Goal: Navigation & Orientation: Locate item on page

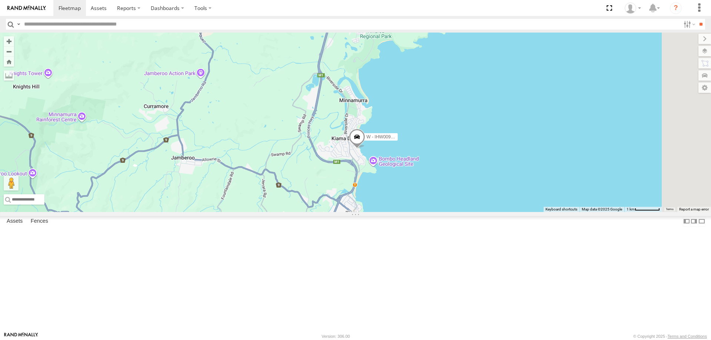
drag, startPoint x: 524, startPoint y: 139, endPoint x: 535, endPoint y: 288, distance: 149.3
click at [535, 212] on div "B - DG93WL - [PERSON_NAME] W - IHW009 - [PERSON_NAME] S - BB01MC - SPARE S - BW…" at bounding box center [355, 123] width 711 height 180
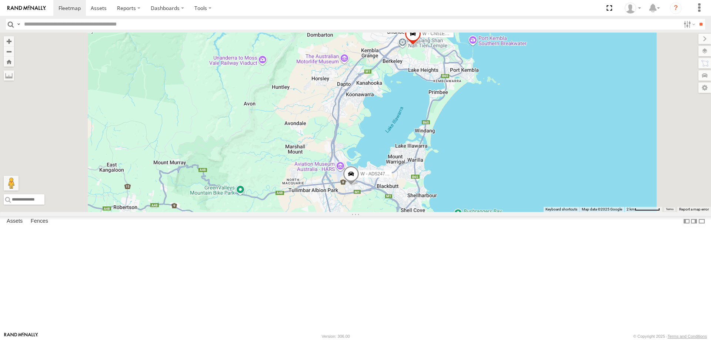
drag, startPoint x: 560, startPoint y: 260, endPoint x: 561, endPoint y: 282, distance: 21.5
click at [561, 212] on div "B - DG93WL - [PERSON_NAME] W - IHW009 - [PERSON_NAME] S - BB01MC - SPARE S - BW…" at bounding box center [355, 123] width 711 height 180
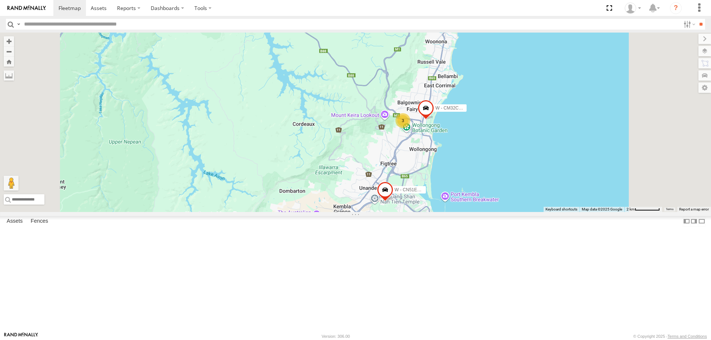
click at [592, 192] on div "B - DG93WL - [PERSON_NAME] W - IHW009 - [PERSON_NAME] S - BB01MC - SPARE S - BW…" at bounding box center [355, 123] width 711 height 180
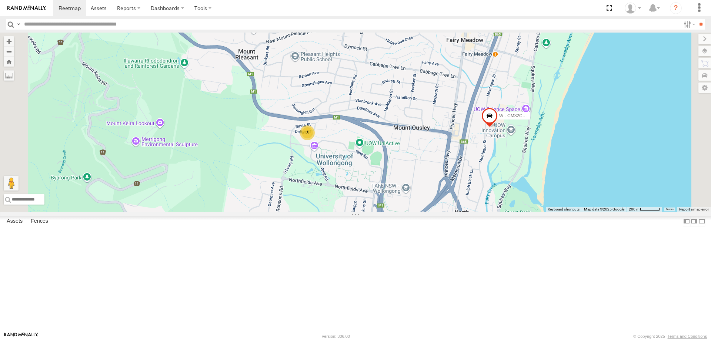
click at [315, 140] on div "3" at bounding box center [307, 133] width 15 height 15
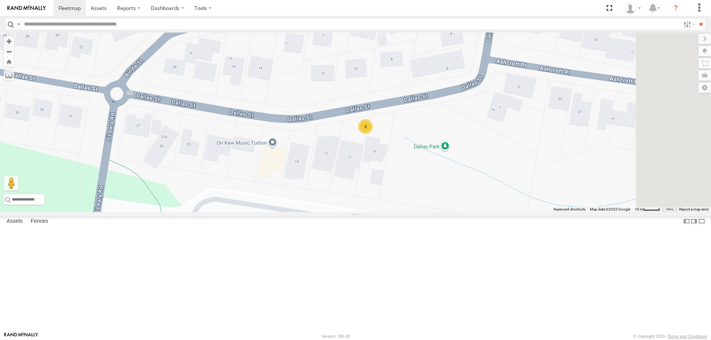
drag, startPoint x: 545, startPoint y: 237, endPoint x: 480, endPoint y: 198, distance: 75.2
click at [481, 199] on div "B - DG93WL - [PERSON_NAME] W - IHW009 - [PERSON_NAME] S - BB01MC - SPARE S - BW…" at bounding box center [355, 123] width 711 height 180
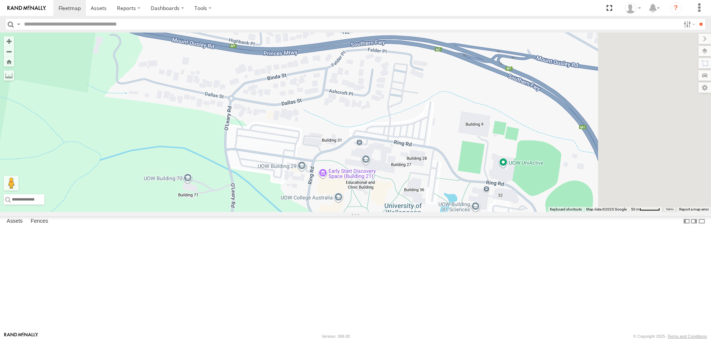
drag, startPoint x: 447, startPoint y: 170, endPoint x: 438, endPoint y: 166, distance: 10.2
click at [438, 166] on div "B - DG93WL - [PERSON_NAME] W - IHW009 - [PERSON_NAME] S - BB01MC - SPARE S - BW…" at bounding box center [355, 123] width 711 height 180
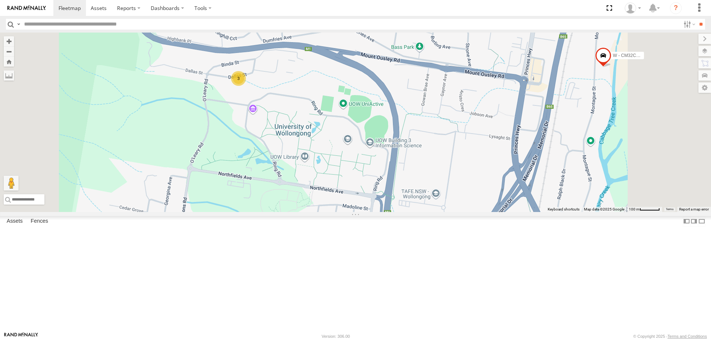
drag, startPoint x: 387, startPoint y: 144, endPoint x: 419, endPoint y: 149, distance: 31.8
click at [419, 149] on div "B - DG93WL - [PERSON_NAME] W - IHW009 - [PERSON_NAME] S - BB01MC - SPARE S - BW…" at bounding box center [355, 123] width 711 height 180
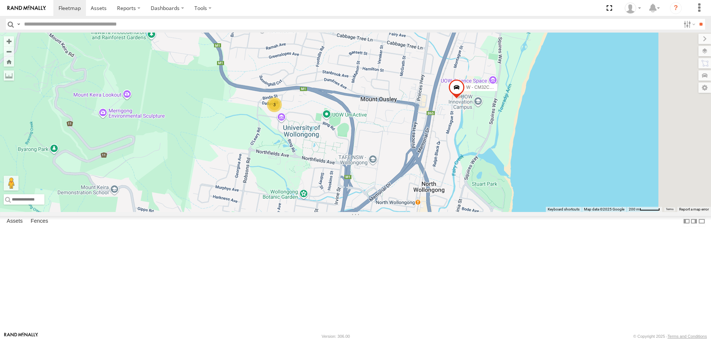
drag, startPoint x: 531, startPoint y: 162, endPoint x: 476, endPoint y: 187, distance: 60.3
click at [476, 187] on div "B - DG93WL - [PERSON_NAME] W - IHW009 - [PERSON_NAME] S - BB01MC - SPARE S - BW…" at bounding box center [355, 123] width 711 height 180
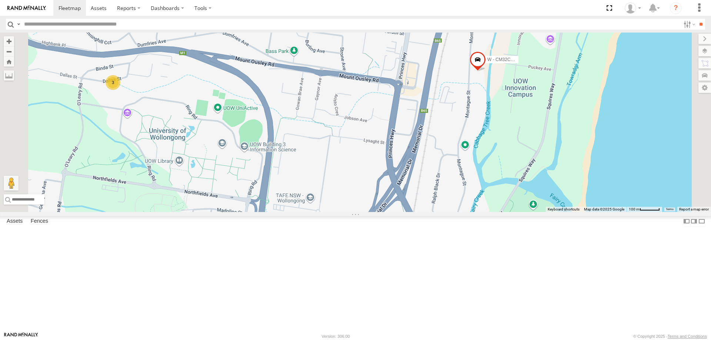
drag, startPoint x: 469, startPoint y: 197, endPoint x: 483, endPoint y: 191, distance: 15.1
click at [484, 192] on div "B - DG93WL - [PERSON_NAME] W - IHW009 - [PERSON_NAME] S - BB01MC - SPARE S - BW…" at bounding box center [355, 123] width 711 height 180
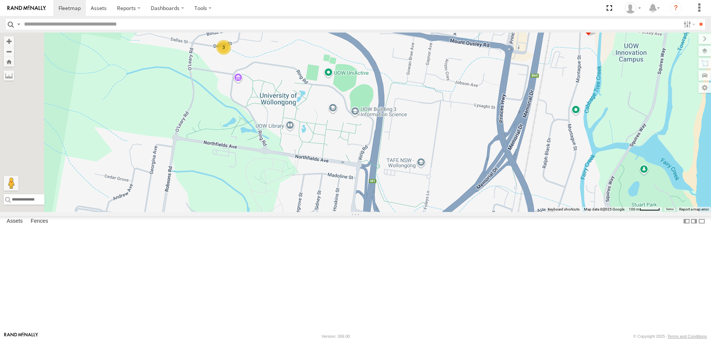
drag, startPoint x: 528, startPoint y: 198, endPoint x: 500, endPoint y: 128, distance: 75.2
click at [503, 132] on div "B - DG93WL - [PERSON_NAME] W - IHW009 - [PERSON_NAME] S - BB01MC - SPARE S - BW…" at bounding box center [355, 123] width 711 height 180
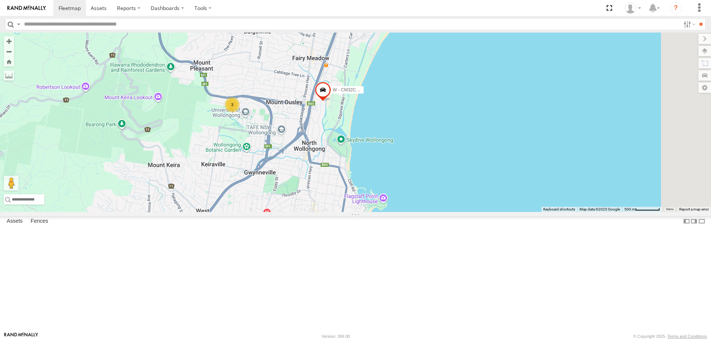
drag, startPoint x: 638, startPoint y: 108, endPoint x: 539, endPoint y: 179, distance: 121.8
click at [539, 179] on div "B - DG93WL - [PERSON_NAME] W - IHW009 - [PERSON_NAME] S - BB01MC - SPARE S - BW…" at bounding box center [355, 123] width 711 height 180
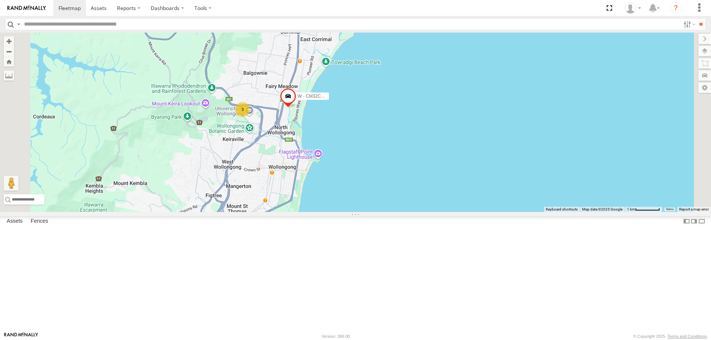
drag, startPoint x: 440, startPoint y: 172, endPoint x: 442, endPoint y: 195, distance: 22.6
click at [442, 195] on div "B - DG93WL - [PERSON_NAME] W - IHW009 - [PERSON_NAME] S - BB01MC - SPARE S - BW…" at bounding box center [355, 123] width 711 height 180
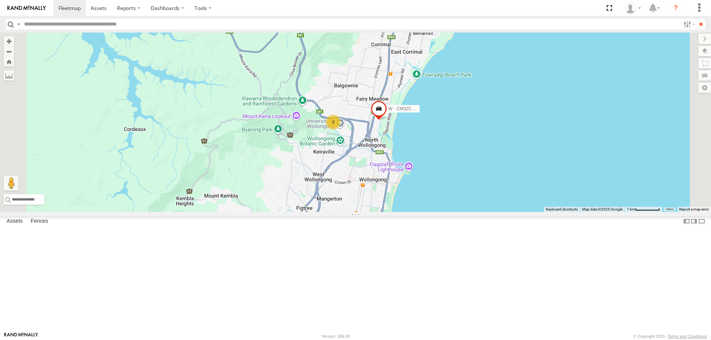
drag, startPoint x: 553, startPoint y: 160, endPoint x: 507, endPoint y: 188, distance: 53.9
click at [507, 188] on div "B - DG93WL - [PERSON_NAME] W - IHW009 - [PERSON_NAME] S - BB01MC - SPARE S - BW…" at bounding box center [355, 123] width 711 height 180
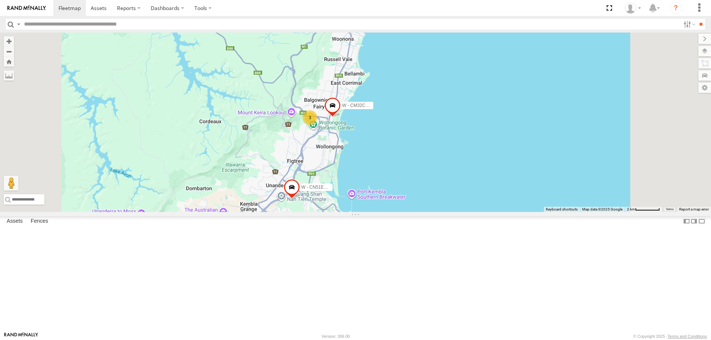
click at [509, 172] on div "B - DG93WL - [PERSON_NAME] W - IHW009 - [PERSON_NAME] S - BB01MC - SPARE S - BW…" at bounding box center [355, 123] width 711 height 180
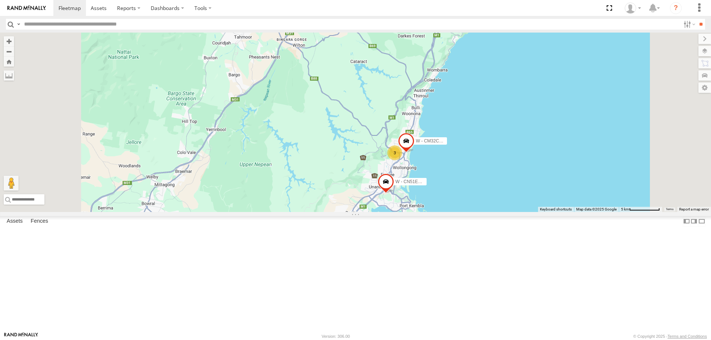
drag, startPoint x: 556, startPoint y: 244, endPoint x: 531, endPoint y: 194, distance: 55.8
click at [531, 194] on div "B - DG93WL - [PERSON_NAME] W - IHW009 - [PERSON_NAME] S - BB01MC - SPARE S - BW…" at bounding box center [355, 123] width 711 height 180
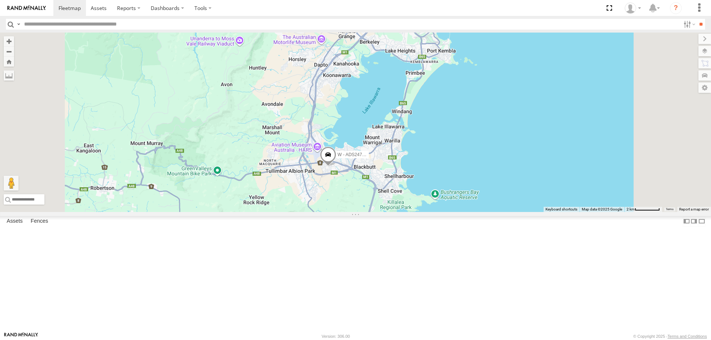
drag, startPoint x: 558, startPoint y: 179, endPoint x: 519, endPoint y: 249, distance: 80.4
click at [527, 212] on div "W - ADS247 - [PERSON_NAME] W - CN51ES - [PERSON_NAME] W - IHW009 - [PERSON_NAME]" at bounding box center [355, 123] width 711 height 180
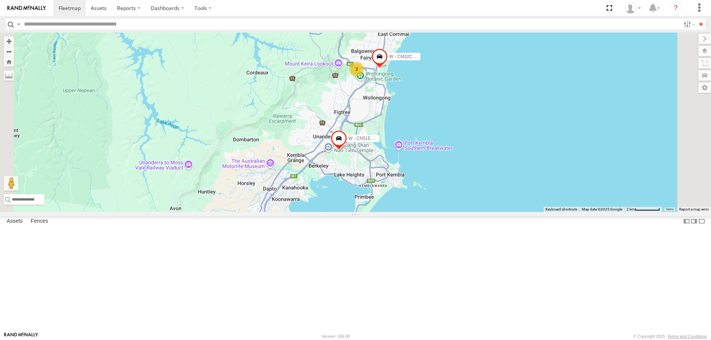
drag, startPoint x: 540, startPoint y: 149, endPoint x: 499, endPoint y: 165, distance: 43.9
click at [527, 165] on div "W - ADS247 - [PERSON_NAME] W - CN51ES - [PERSON_NAME] W - IHW009 - [PERSON_NAME…" at bounding box center [355, 123] width 711 height 180
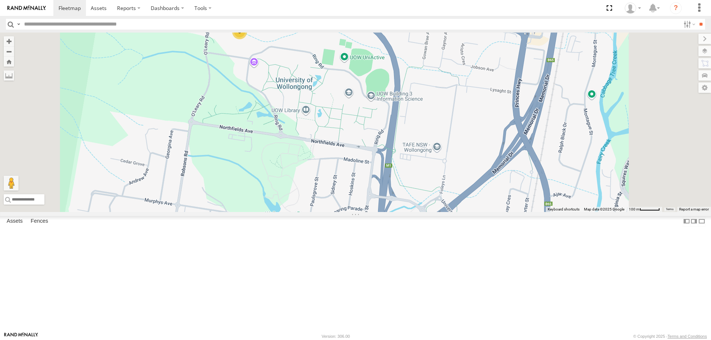
drag, startPoint x: 373, startPoint y: 99, endPoint x: 415, endPoint y: 124, distance: 49.0
click at [415, 124] on div "W - CM32CA - Transit 3" at bounding box center [355, 123] width 711 height 180
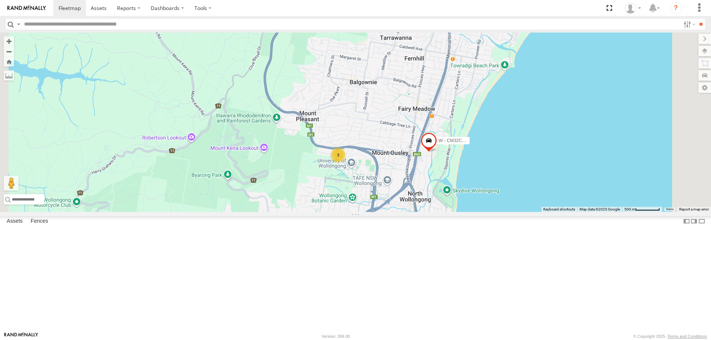
drag, startPoint x: 510, startPoint y: 237, endPoint x: 459, endPoint y: 213, distance: 56.0
click at [459, 212] on div "W - CM32CA - Transit 3" at bounding box center [355, 123] width 711 height 180
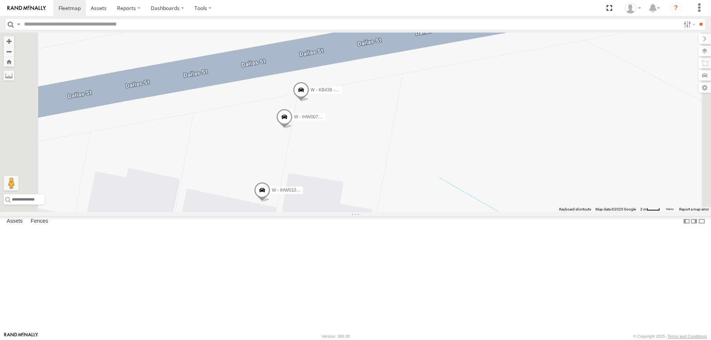
drag, startPoint x: 442, startPoint y: 227, endPoint x: 448, endPoint y: 190, distance: 37.5
click at [448, 190] on div "W - CM32CA - Transit W - IHW007 - [PERSON_NAME] W - KB438 - [PERSON_NAME] W - I…" at bounding box center [355, 123] width 711 height 180
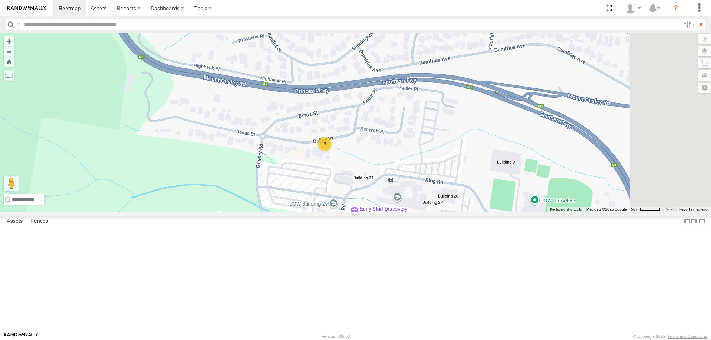
drag, startPoint x: 597, startPoint y: 225, endPoint x: 509, endPoint y: 213, distance: 89.3
click at [512, 212] on div "W - CM32CA - Transit 3" at bounding box center [355, 123] width 711 height 180
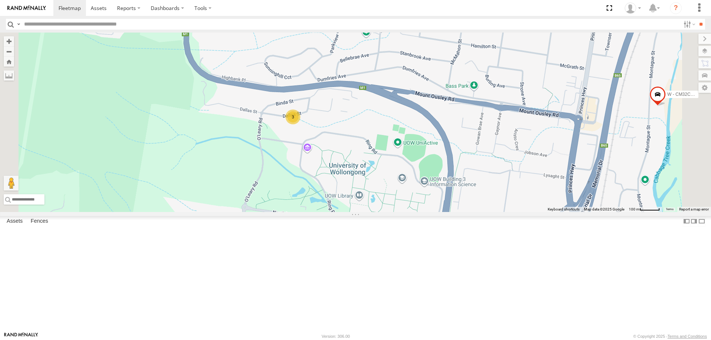
drag, startPoint x: 516, startPoint y: 264, endPoint x: 501, endPoint y: 243, distance: 26.2
click at [501, 212] on div "W - CM32CA - Transit 3" at bounding box center [355, 123] width 711 height 180
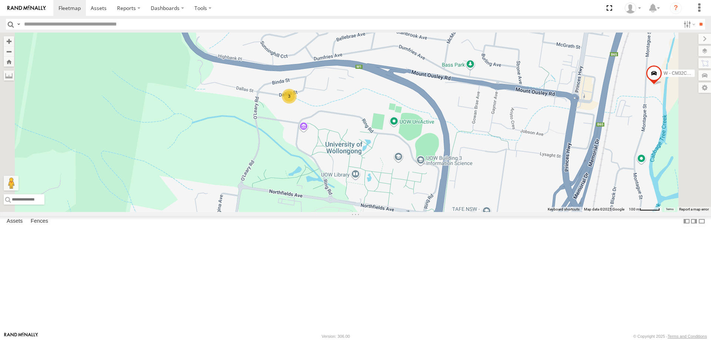
drag, startPoint x: 481, startPoint y: 230, endPoint x: 481, endPoint y: 222, distance: 8.1
click at [481, 212] on div "W - CM32CA - Transit 3" at bounding box center [355, 123] width 711 height 180
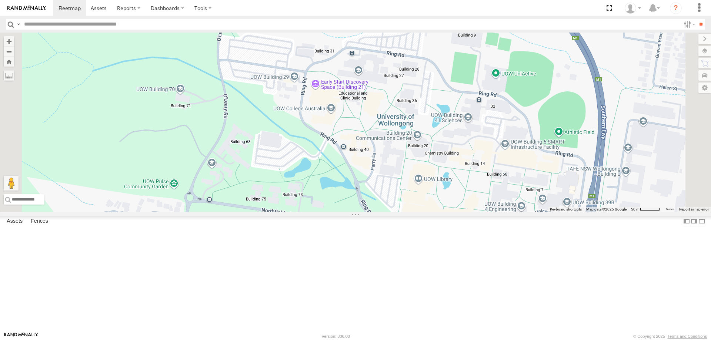
drag, startPoint x: 309, startPoint y: 310, endPoint x: 343, endPoint y: 307, distance: 34.9
click at [343, 212] on div "W - CM32CA - Transit 3" at bounding box center [355, 123] width 711 height 180
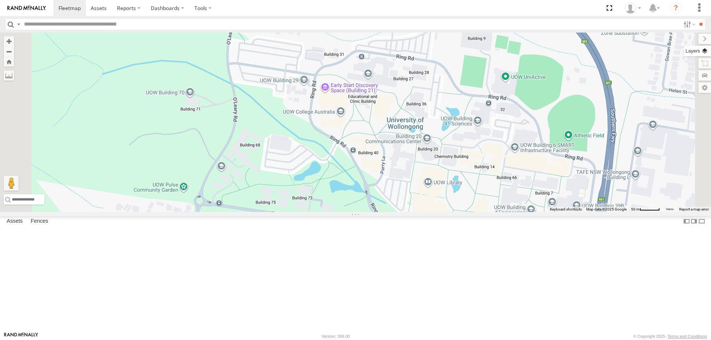
click at [707, 51] on label at bounding box center [697, 51] width 27 height 10
click at [0, 0] on label at bounding box center [0, 0] width 0 height 0
click at [0, 0] on span "Satellite" at bounding box center [0, 0] width 0 height 0
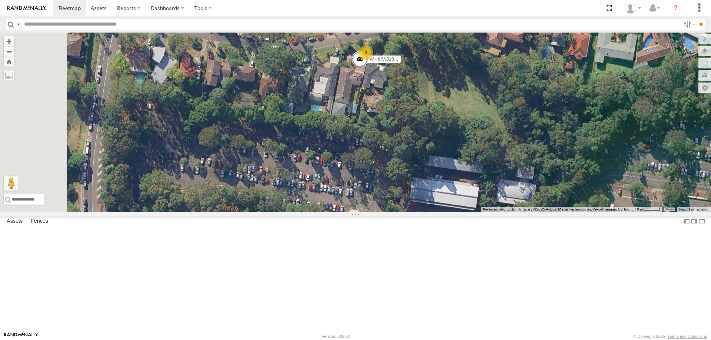
drag, startPoint x: 306, startPoint y: 97, endPoint x: 356, endPoint y: 168, distance: 87.2
click at [349, 168] on div "W - CM32CA - Transit 2 W - IHW010 - [PERSON_NAME]" at bounding box center [355, 123] width 711 height 180
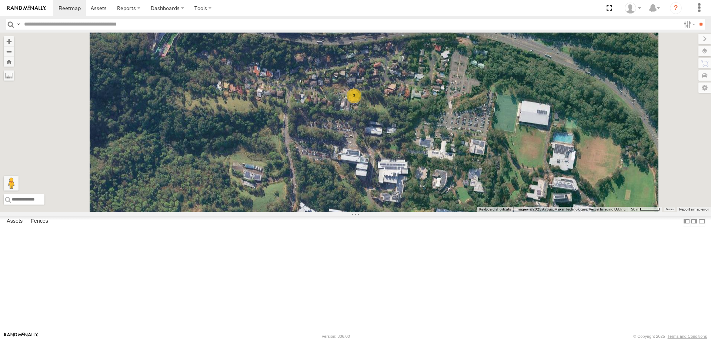
drag, startPoint x: 452, startPoint y: 136, endPoint x: 462, endPoint y: 164, distance: 29.4
click at [462, 164] on div "W - CM32CA - Transit 3" at bounding box center [355, 123] width 711 height 180
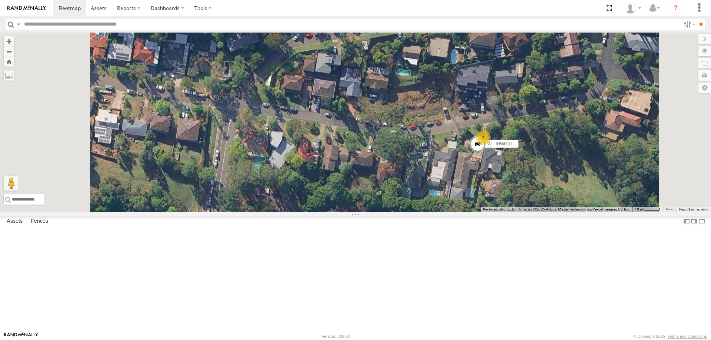
drag, startPoint x: 396, startPoint y: 157, endPoint x: 414, endPoint y: 216, distance: 62.1
click at [414, 212] on div "W - CM32CA - Transit 2 W - IHW010 - [PERSON_NAME]" at bounding box center [355, 123] width 711 height 180
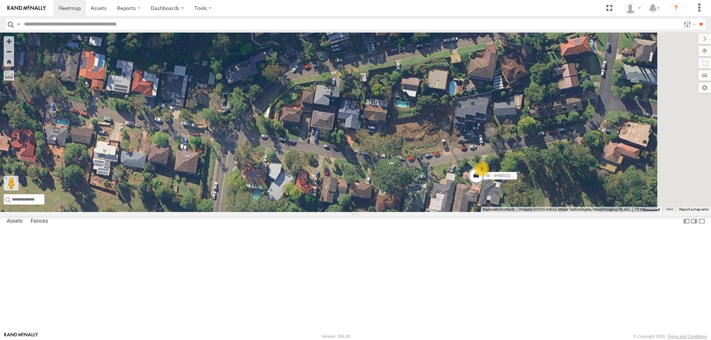
drag, startPoint x: 526, startPoint y: 176, endPoint x: 442, endPoint y: 202, distance: 88.5
click at [442, 202] on div "W - CM32CA - Transit 2 W - IHW010 - [PERSON_NAME]" at bounding box center [355, 123] width 711 height 180
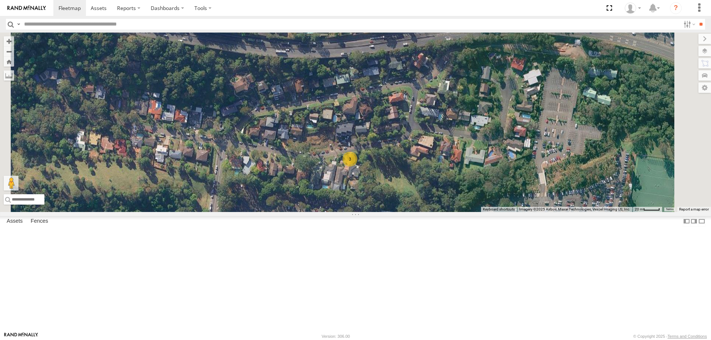
click at [0, 0] on span "Roadmap" at bounding box center [0, 0] width 0 height 0
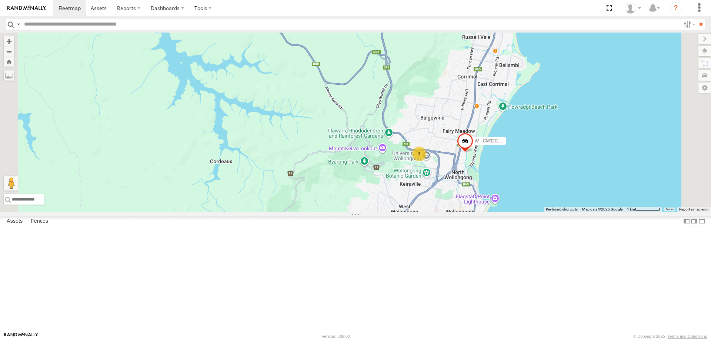
drag, startPoint x: 541, startPoint y: 257, endPoint x: 496, endPoint y: 166, distance: 102.4
click at [496, 167] on div "W - CM32CA - Transit 3" at bounding box center [355, 123] width 711 height 180
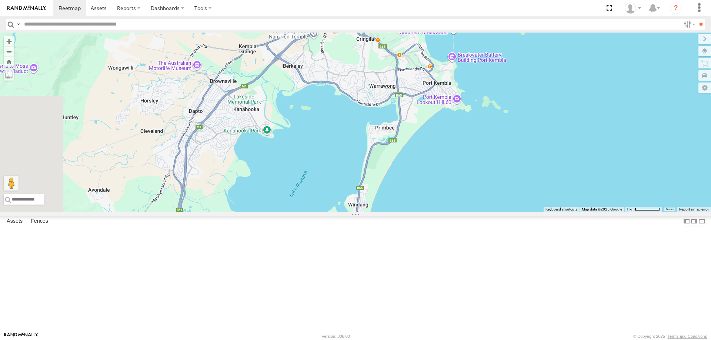
drag, startPoint x: 400, startPoint y: 264, endPoint x: 431, endPoint y: 161, distance: 107.7
click at [435, 154] on div "W - CM32CA - Transit 3 W - CN51ES - [PERSON_NAME]" at bounding box center [355, 123] width 711 height 180
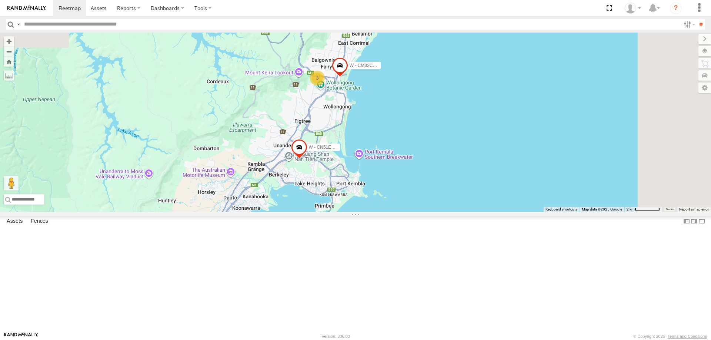
click at [360, 212] on div "W - CN51ES - [PERSON_NAME] W - ADS247 - [PERSON_NAME] W - CM32CA - Transit W - …" at bounding box center [355, 123] width 711 height 180
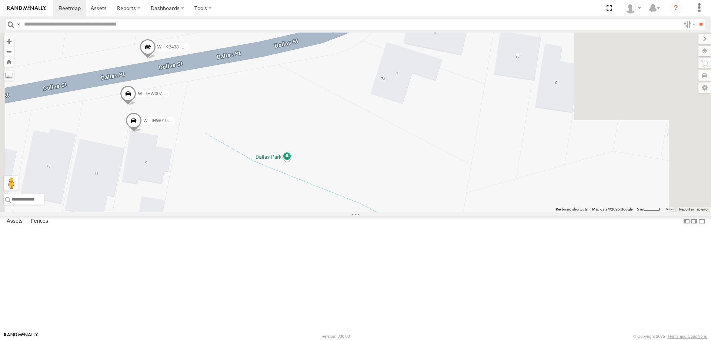
drag, startPoint x: 359, startPoint y: 148, endPoint x: 347, endPoint y: 148, distance: 12.2
click at [349, 150] on div "W - CN51ES - [PERSON_NAME] W - ADS247 - [PERSON_NAME] W - CM32CA - Transit W - …" at bounding box center [355, 123] width 711 height 180
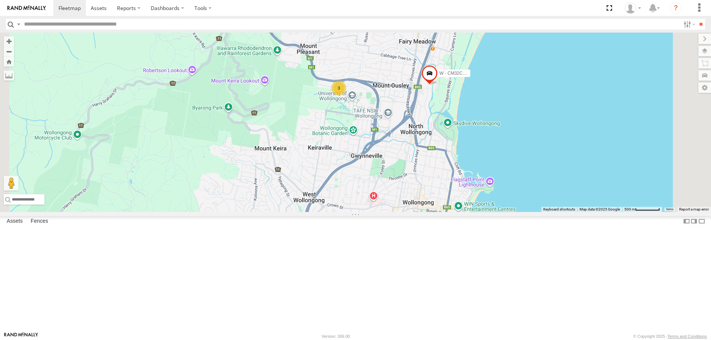
drag, startPoint x: 456, startPoint y: 150, endPoint x: 427, endPoint y: 150, distance: 29.3
click at [427, 150] on div "W - CN51ES - [PERSON_NAME] W - ADS247 - [PERSON_NAME] W - CM32CA - Transit W - …" at bounding box center [355, 123] width 711 height 180
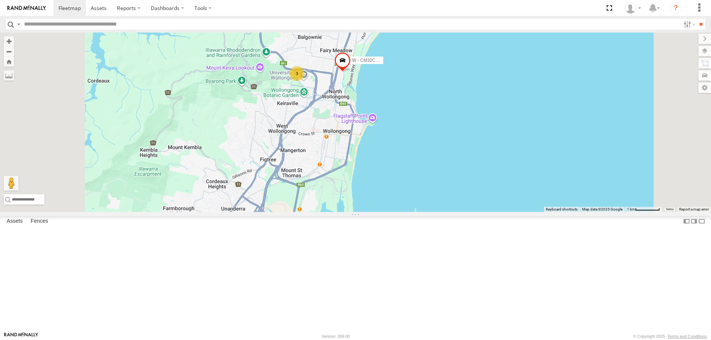
drag, startPoint x: 499, startPoint y: 262, endPoint x: 498, endPoint y: 173, distance: 89.3
click at [498, 173] on div "W - CN51ES - [PERSON_NAME] W - CM32CA - Transit 3" at bounding box center [355, 123] width 711 height 180
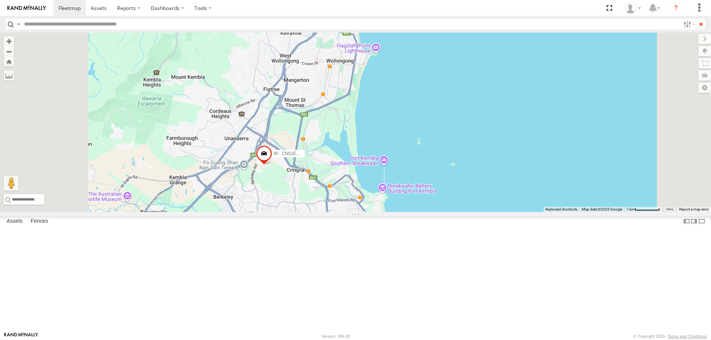
drag, startPoint x: 409, startPoint y: 66, endPoint x: 404, endPoint y: 99, distance: 33.1
click at [420, 108] on div "W - CN51ES - [PERSON_NAME] W - CM32CA - Transit 3" at bounding box center [355, 123] width 711 height 180
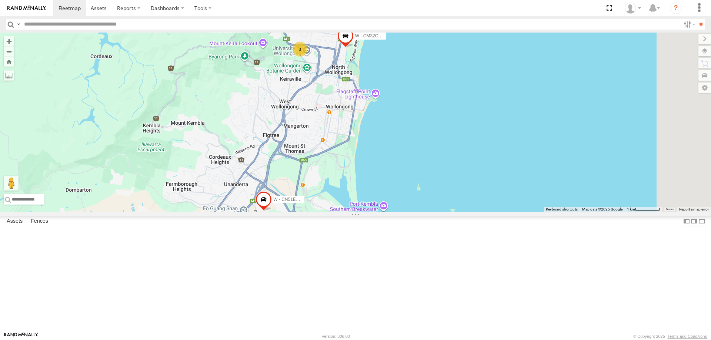
drag, startPoint x: 505, startPoint y: 206, endPoint x: 486, endPoint y: 152, distance: 56.9
click at [488, 148] on div "W - CN51ES - [PERSON_NAME] W - CM32CA - Transit 3" at bounding box center [355, 123] width 711 height 180
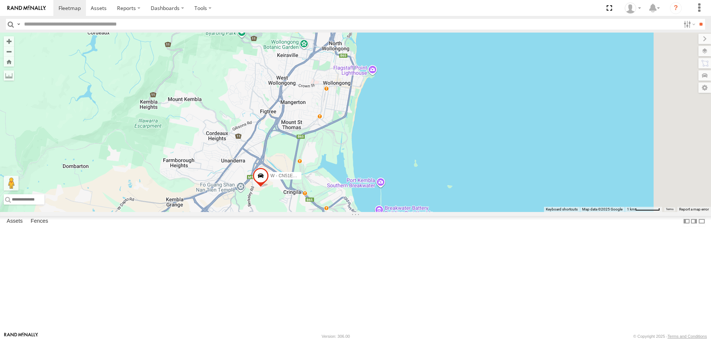
drag, startPoint x: 514, startPoint y: 235, endPoint x: 509, endPoint y: 147, distance: 88.3
click at [509, 151] on div "W - CN51ES - [PERSON_NAME] W - CM32CA - Transit 3" at bounding box center [355, 123] width 711 height 180
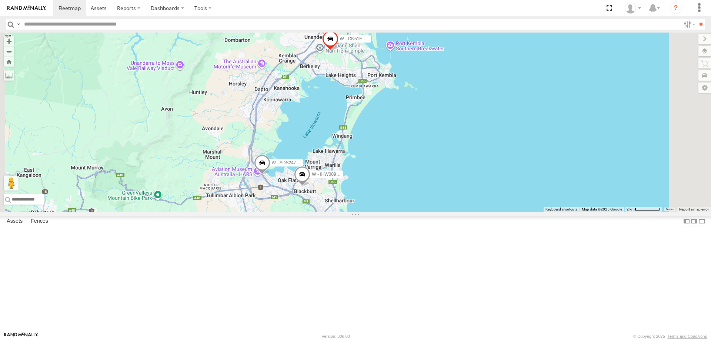
drag, startPoint x: 403, startPoint y: 152, endPoint x: 370, endPoint y: 275, distance: 127.4
click at [370, 212] on div "W - CN51ES - [PERSON_NAME] W - IHW009 - [PERSON_NAME] W - ADS247 - [PERSON_NAME…" at bounding box center [355, 123] width 711 height 180
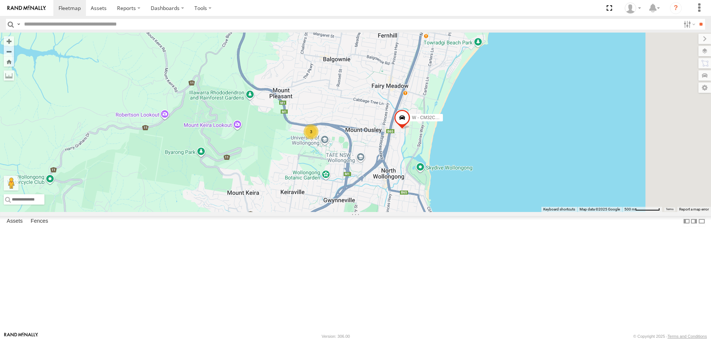
drag, startPoint x: 497, startPoint y: 215, endPoint x: 426, endPoint y: 220, distance: 70.9
click at [457, 212] on div "W - CM32CA - Transit 3" at bounding box center [355, 123] width 711 height 180
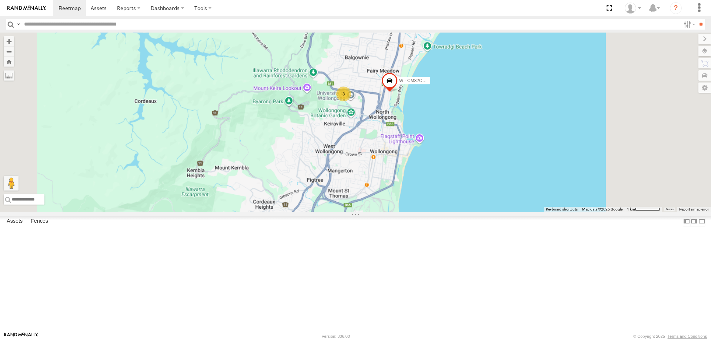
drag, startPoint x: 503, startPoint y: 153, endPoint x: 478, endPoint y: 153, distance: 25.6
click at [478, 153] on div "W - CM32CA - Transit W - CN51ES - [PERSON_NAME] 3" at bounding box center [355, 123] width 711 height 180
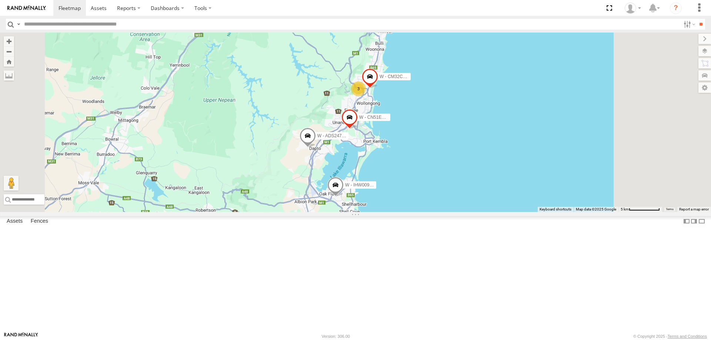
drag, startPoint x: 503, startPoint y: 221, endPoint x: 497, endPoint y: 215, distance: 8.6
click at [501, 208] on div "W - CN51ES - [PERSON_NAME] W - ADS247 - [PERSON_NAME] W - CM32CA - Transit W - …" at bounding box center [355, 123] width 711 height 180
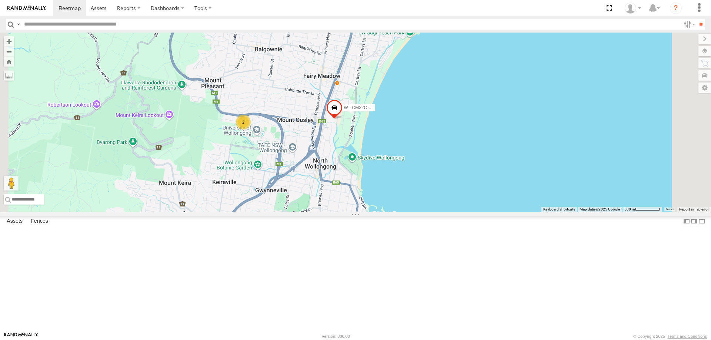
drag, startPoint x: 503, startPoint y: 137, endPoint x: 486, endPoint y: 187, distance: 52.4
click at [486, 187] on div "W - CN51ES - [PERSON_NAME] W - IHW009 - [PERSON_NAME] W - ADS247 - [PERSON_NAME…" at bounding box center [355, 123] width 711 height 180
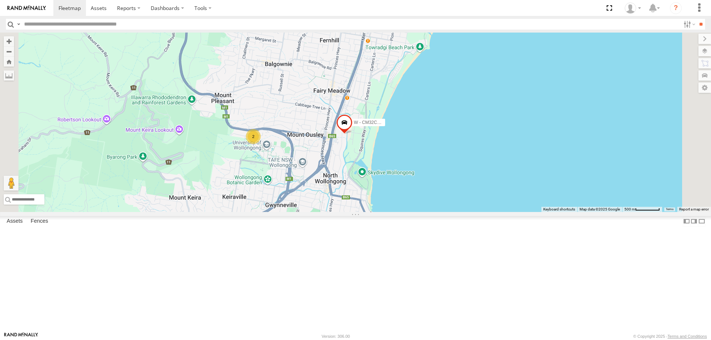
drag, startPoint x: 494, startPoint y: 263, endPoint x: 472, endPoint y: 207, distance: 60.7
click at [491, 207] on div "W - CN51ES - [PERSON_NAME] W - IHW009 - [PERSON_NAME] W - ADS247 - [PERSON_NAME…" at bounding box center [355, 123] width 711 height 180
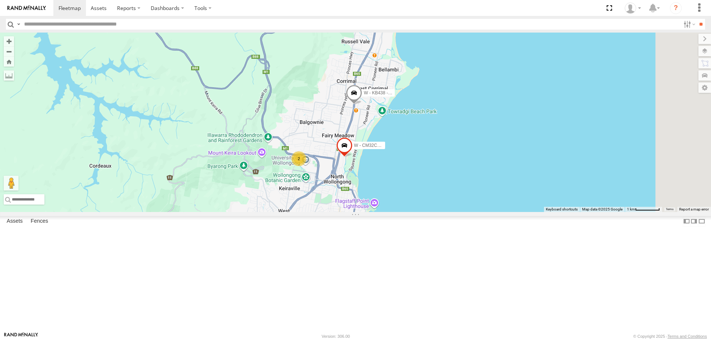
drag, startPoint x: 549, startPoint y: 145, endPoint x: 485, endPoint y: 203, distance: 86.5
click at [485, 203] on div "W - CN51ES - [PERSON_NAME] W - IHW009 - [PERSON_NAME] W - ADS247 - [PERSON_NAME…" at bounding box center [355, 123] width 711 height 180
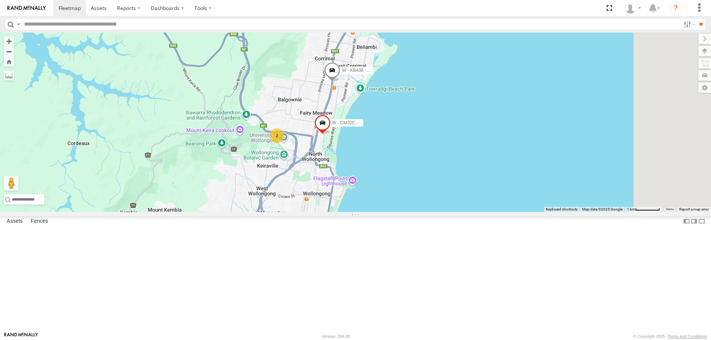
drag, startPoint x: 472, startPoint y: 229, endPoint x: 471, endPoint y: 139, distance: 90.0
click at [471, 142] on div "W - CN51ES - [PERSON_NAME] W - IHW009 - [PERSON_NAME] W - ADS247 - [PERSON_NAME…" at bounding box center [355, 123] width 711 height 180
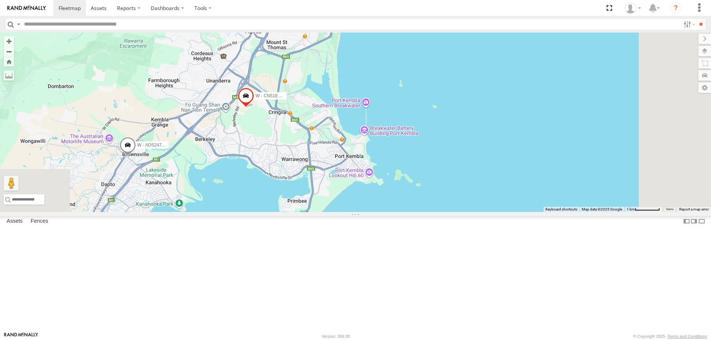
drag, startPoint x: 494, startPoint y: 134, endPoint x: 497, endPoint y: 153, distance: 18.9
click at [497, 153] on div "W - CN51ES - [PERSON_NAME] W - IHW009 - [PERSON_NAME] W - ADS247 - [PERSON_NAME…" at bounding box center [355, 123] width 711 height 180
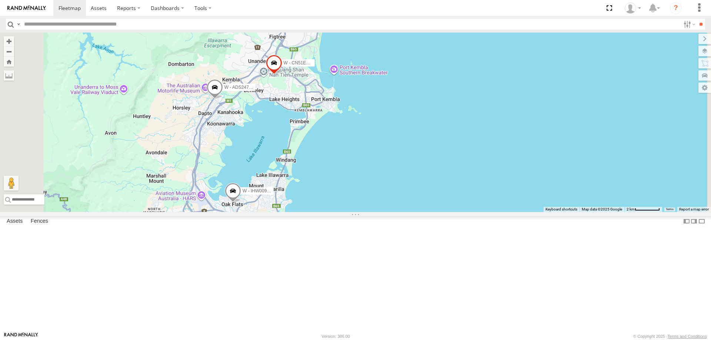
drag, startPoint x: 485, startPoint y: 82, endPoint x: 479, endPoint y: 100, distance: 19.1
click at [479, 100] on div "W - CN51ES - [PERSON_NAME] W - IHW009 - [PERSON_NAME] W - ADS247 - [PERSON_NAME…" at bounding box center [355, 123] width 711 height 180
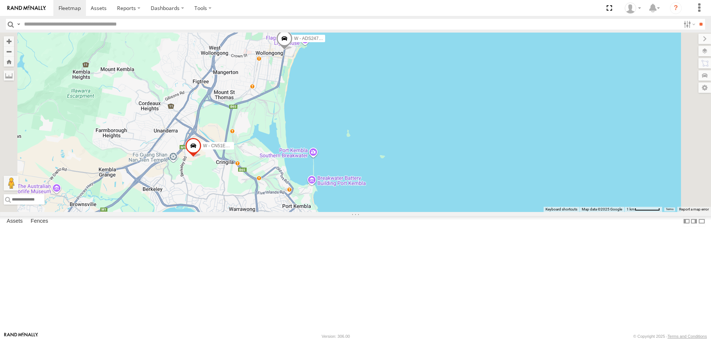
drag, startPoint x: 432, startPoint y: 177, endPoint x: 488, endPoint y: 177, distance: 56.3
click at [488, 177] on div "W - CN51ES - [PERSON_NAME] W - ADS247 - [PERSON_NAME] W - CM32CA - Transit 2" at bounding box center [355, 123] width 711 height 180
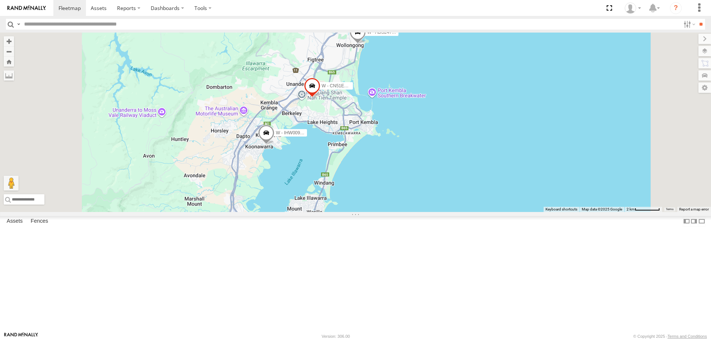
drag, startPoint x: 507, startPoint y: 252, endPoint x: 494, endPoint y: 184, distance: 68.7
click at [494, 184] on div "W - CN51ES - [PERSON_NAME] W - ADS247 - [PERSON_NAME] W - CM32CA - Transit W - …" at bounding box center [355, 123] width 711 height 180
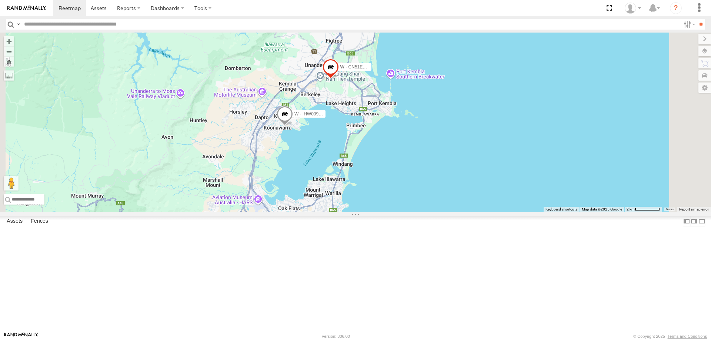
drag, startPoint x: 513, startPoint y: 213, endPoint x: 522, endPoint y: 260, distance: 47.9
click at [522, 212] on div "W - CN51ES - [PERSON_NAME] W - ADS247 - [PERSON_NAME] W - CM32CA - Transit W - …" at bounding box center [355, 123] width 711 height 180
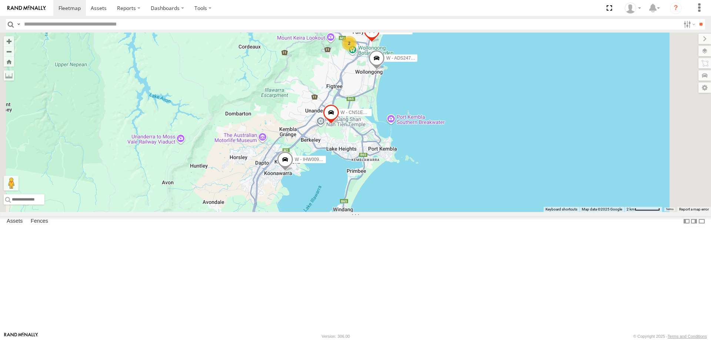
drag, startPoint x: 502, startPoint y: 125, endPoint x: 503, endPoint y: 159, distance: 33.3
click at [503, 159] on div "W - CN51ES - [PERSON_NAME] W - ADS247 - [PERSON_NAME] W - CM32CA - Transit W - …" at bounding box center [355, 123] width 711 height 180
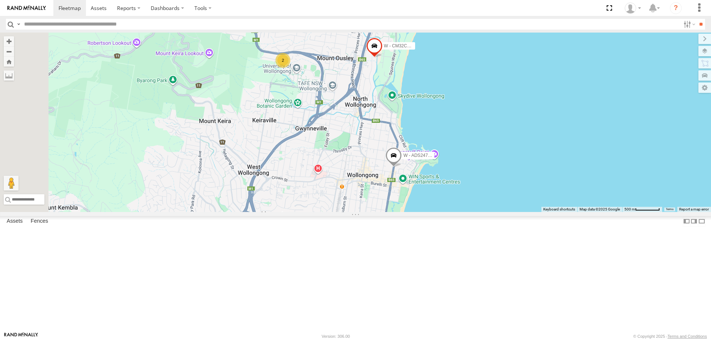
drag, startPoint x: 524, startPoint y: 169, endPoint x: 524, endPoint y: 145, distance: 23.3
click at [525, 206] on div "W - CN51ES - [PERSON_NAME] W - ADS247 - [PERSON_NAME] W - CM32CA - Transit W - …" at bounding box center [355, 123] width 711 height 180
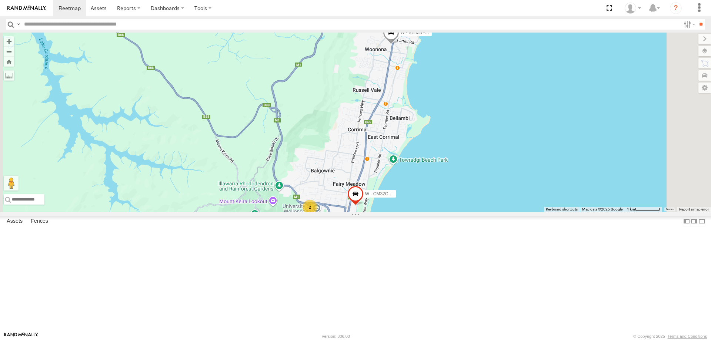
drag, startPoint x: 566, startPoint y: 115, endPoint x: 510, endPoint y: 251, distance: 147.0
click at [512, 212] on div "W - CN51ES - [PERSON_NAME] W - ADS247 - [PERSON_NAME] W - CM32CA - Transit W - …" at bounding box center [355, 123] width 711 height 180
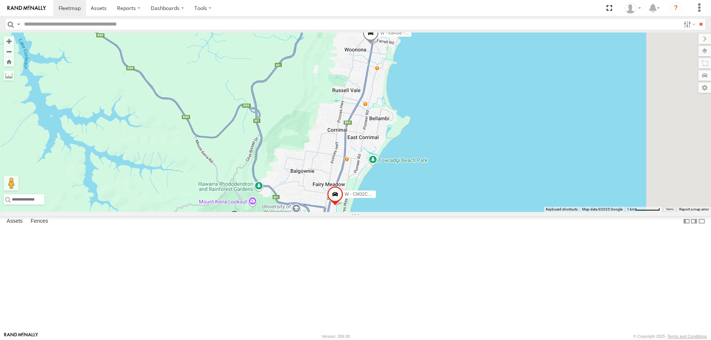
drag, startPoint x: 557, startPoint y: 201, endPoint x: 539, endPoint y: 134, distance: 69.9
click at [540, 131] on div "W - CN51ES - [PERSON_NAME] W - ADS247 - [PERSON_NAME] W - CM32CA - Transit W - …" at bounding box center [355, 123] width 711 height 180
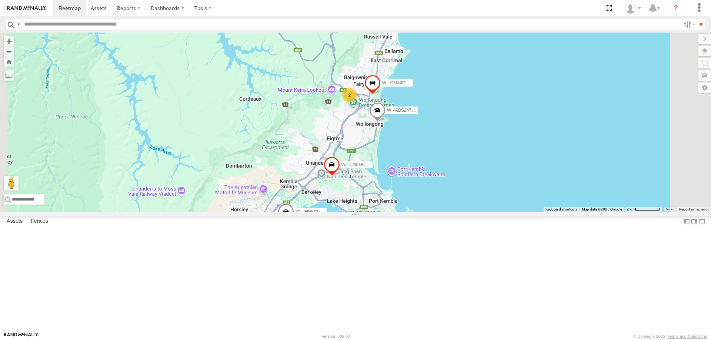
drag, startPoint x: 552, startPoint y: 209, endPoint x: 540, endPoint y: 178, distance: 33.6
click at [540, 178] on div "W - CN51ES - [PERSON_NAME] W - ADS247 - [PERSON_NAME] W - CM32CA - Transit W - …" at bounding box center [355, 123] width 711 height 180
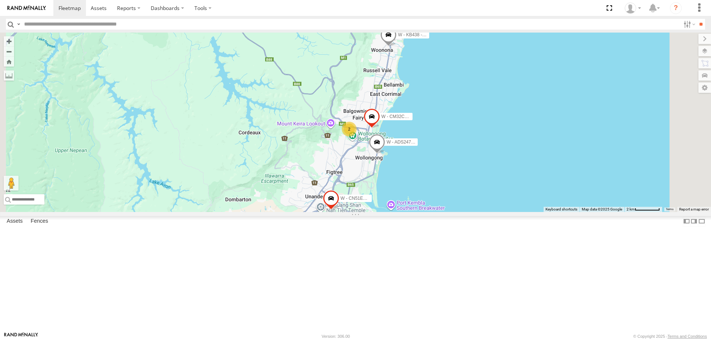
drag, startPoint x: 523, startPoint y: 216, endPoint x: 483, endPoint y: 239, distance: 46.6
click at [520, 212] on div "W - CN51ES - [PERSON_NAME] W - IHW009 - [PERSON_NAME] W - ADS247 - [PERSON_NAME…" at bounding box center [355, 123] width 711 height 180
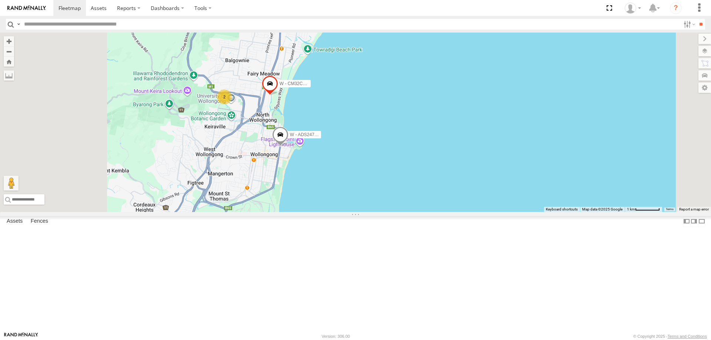
drag, startPoint x: 434, startPoint y: 119, endPoint x: 503, endPoint y: 216, distance: 118.9
click at [503, 212] on div "W - CN51ES - [PERSON_NAME] W - IHW009 - [PERSON_NAME] W - ADS247 - [PERSON_NAME…" at bounding box center [355, 123] width 711 height 180
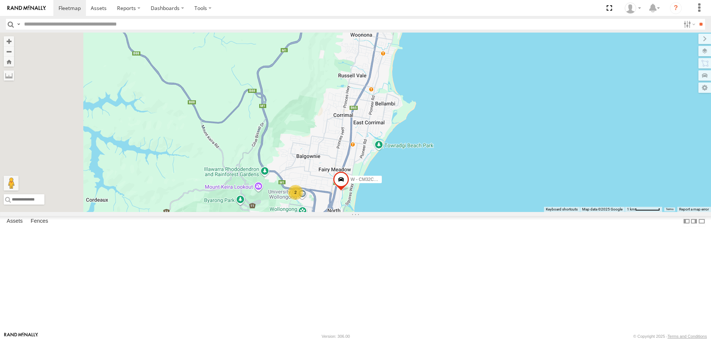
drag, startPoint x: 505, startPoint y: 106, endPoint x: 475, endPoint y: 185, distance: 84.5
click at [479, 191] on div "W - CN51ES - [PERSON_NAME] W - IHW009 - [PERSON_NAME] W - ADS247 - [PERSON_NAME…" at bounding box center [355, 123] width 711 height 180
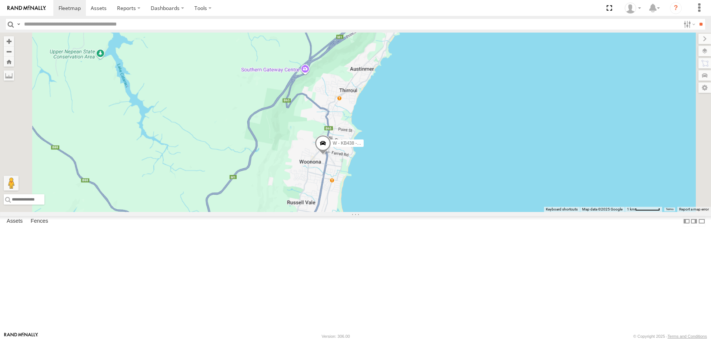
drag, startPoint x: 498, startPoint y: 265, endPoint x: 565, endPoint y: 130, distance: 150.3
click at [564, 133] on div "W - CN51ES - [PERSON_NAME] W - IHW009 - [PERSON_NAME] W - ADS247 - [PERSON_NAME…" at bounding box center [355, 123] width 711 height 180
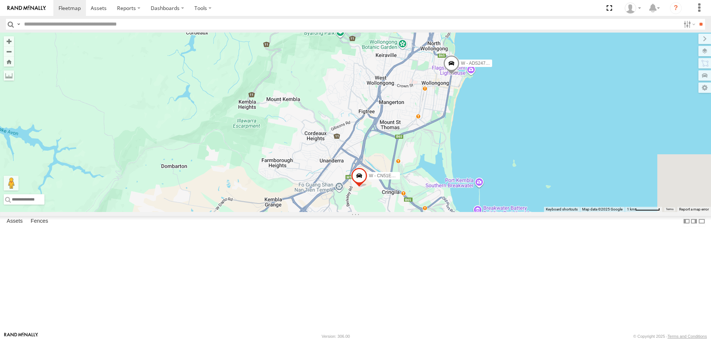
drag, startPoint x: 567, startPoint y: 180, endPoint x: 561, endPoint y: 159, distance: 21.4
click at [562, 159] on div "W - CN51ES - [PERSON_NAME] W - IHW009 - [PERSON_NAME] W - ADS247 - [PERSON_NAME…" at bounding box center [355, 123] width 711 height 180
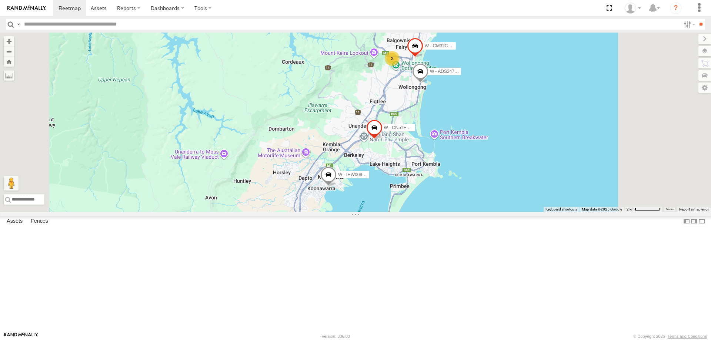
drag, startPoint x: 591, startPoint y: 154, endPoint x: 520, endPoint y: 132, distance: 74.5
click at [547, 167] on div "W - CN51ES - [PERSON_NAME] W - IHW009 - [PERSON_NAME] W - ADS247 - [PERSON_NAME…" at bounding box center [355, 123] width 711 height 180
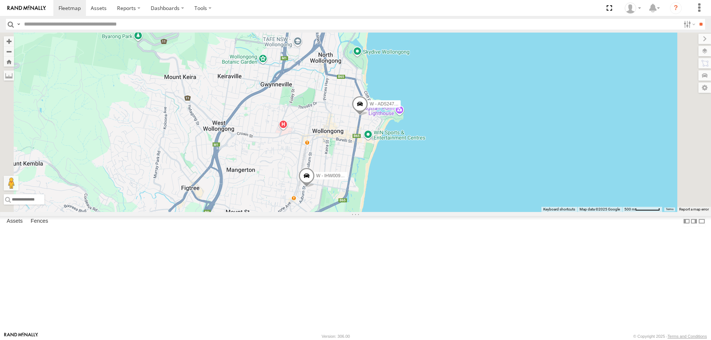
click at [535, 174] on div "W - ADS247 - [PERSON_NAME] W - IHW009 - [PERSON_NAME] 2 W - CM32CA - Transit" at bounding box center [355, 123] width 711 height 180
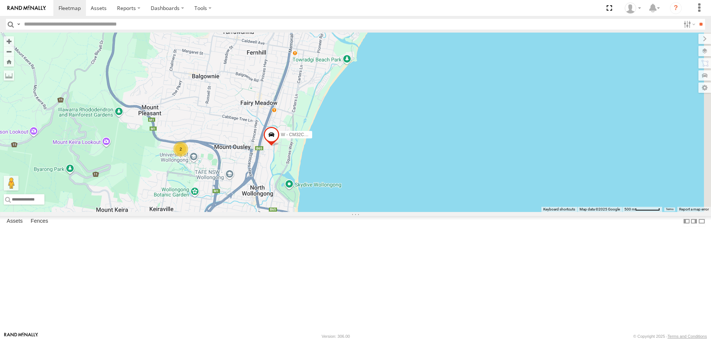
drag, startPoint x: 500, startPoint y: 142, endPoint x: 452, endPoint y: 219, distance: 90.9
click at [452, 212] on div "W - ADS247 - [PERSON_NAME] W - IHW009 - [PERSON_NAME] 2 W - CM32CA - Transit" at bounding box center [355, 123] width 711 height 180
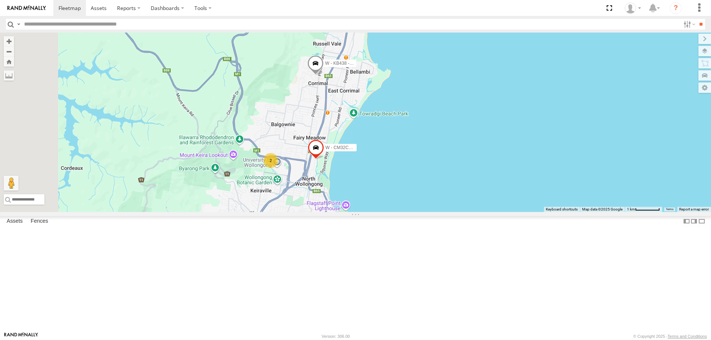
drag, startPoint x: 501, startPoint y: 137, endPoint x: 532, endPoint y: 110, distance: 41.0
click at [532, 110] on div "W - ADS247 - [PERSON_NAME] W - KB438 - [PERSON_NAME] W - CM32CA - Transit 2" at bounding box center [355, 123] width 711 height 180
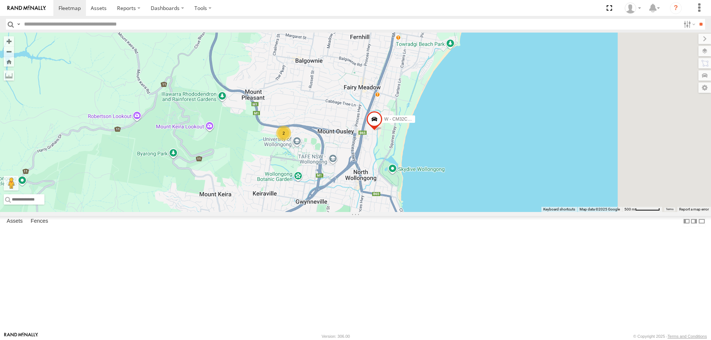
drag, startPoint x: 560, startPoint y: 182, endPoint x: 443, endPoint y: 180, distance: 117.4
click at [443, 182] on div "W - KB438 - [PERSON_NAME] W - CM32CA - Transit 2" at bounding box center [355, 123] width 711 height 180
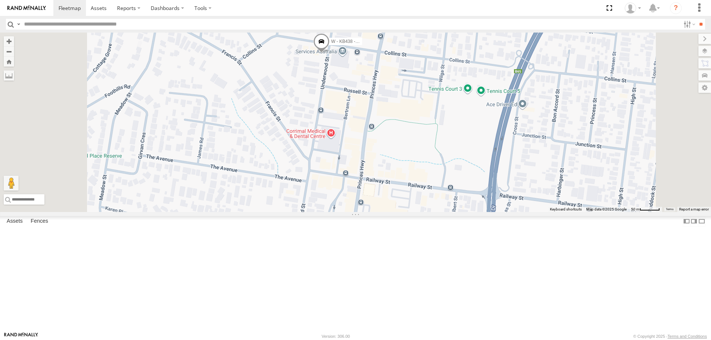
drag, startPoint x: 405, startPoint y: 69, endPoint x: 405, endPoint y: 129, distance: 60.7
click at [405, 129] on div "W - KB438 - [PERSON_NAME] W - CM32CA - Transit W - IHW009 - [PERSON_NAME] W - A…" at bounding box center [355, 123] width 711 height 180
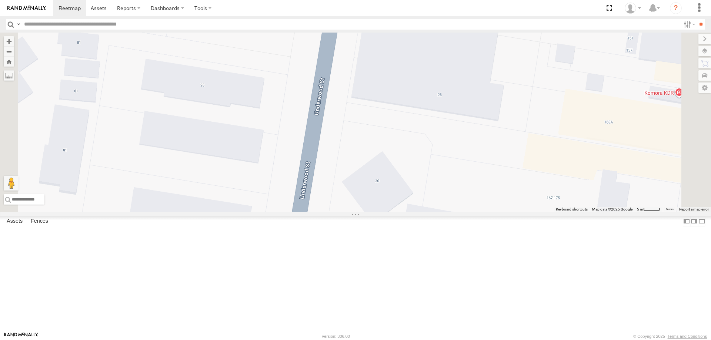
drag, startPoint x: 363, startPoint y: 152, endPoint x: 346, endPoint y: 117, distance: 38.6
click at [346, 117] on div "W - KB438 - [PERSON_NAME] W - CM32CA - Transit W - IHW009 - [PERSON_NAME] W - A…" at bounding box center [355, 123] width 711 height 180
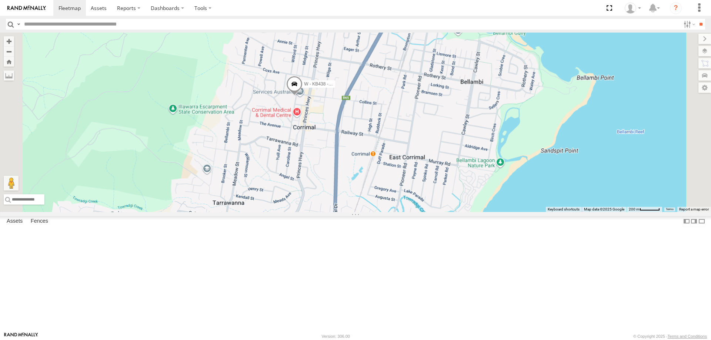
drag, startPoint x: 497, startPoint y: 208, endPoint x: 457, endPoint y: 150, distance: 70.9
click at [459, 150] on div "W - KB438 - [PERSON_NAME]" at bounding box center [355, 123] width 711 height 180
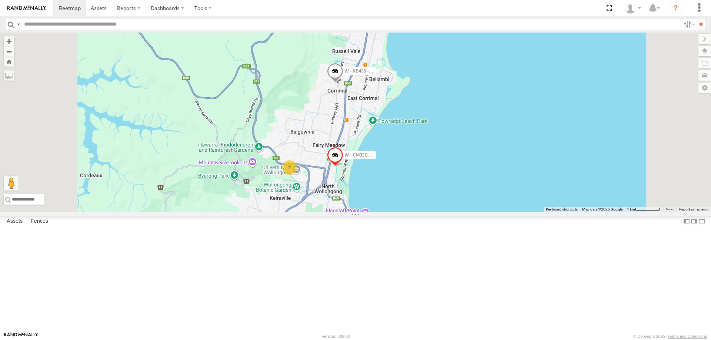
drag, startPoint x: 537, startPoint y: 214, endPoint x: 537, endPoint y: 233, distance: 18.2
click at [537, 212] on div "W - ADS247 - [PERSON_NAME] W - KB438 - [PERSON_NAME] W - CM32CA - Transit 2" at bounding box center [355, 123] width 711 height 180
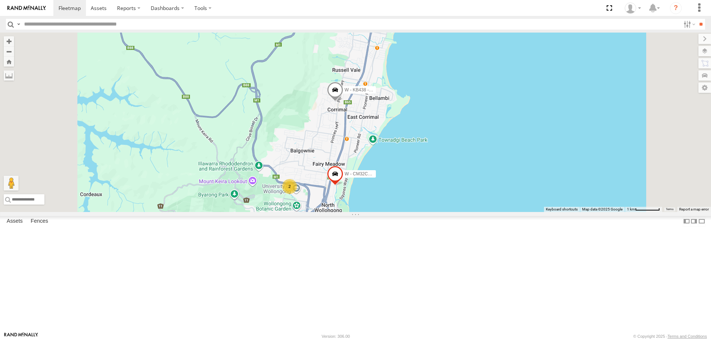
drag, startPoint x: 549, startPoint y: 243, endPoint x: 508, endPoint y: 205, distance: 55.8
click at [549, 212] on div "W - ADS247 - [PERSON_NAME] W - KB438 - [PERSON_NAME] W - CM32CA - Transit 2" at bounding box center [355, 123] width 711 height 180
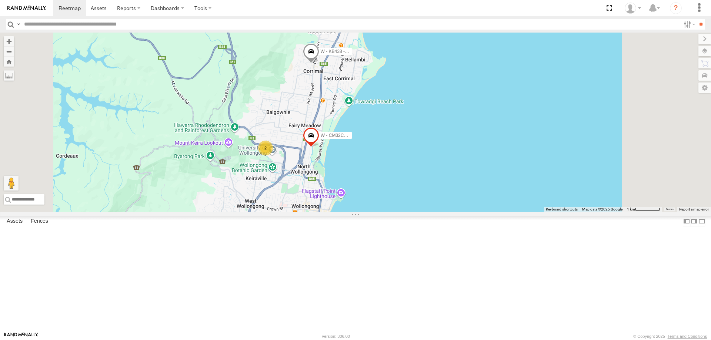
drag, startPoint x: 502, startPoint y: 221, endPoint x: 488, endPoint y: 207, distance: 19.4
click at [488, 207] on div "W - KB438 - [PERSON_NAME] W - CM32CA - Transit 2 W - ADS247 - [PERSON_NAME]" at bounding box center [355, 123] width 711 height 180
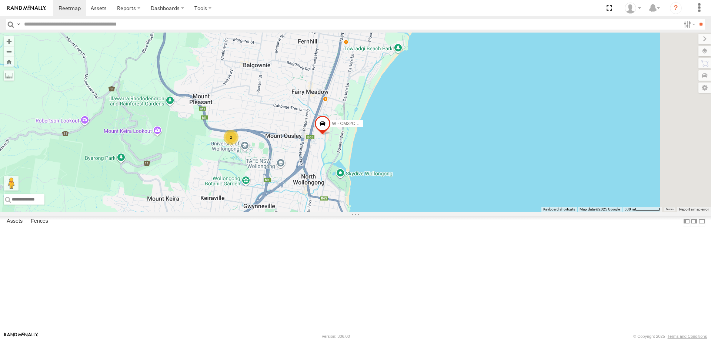
click at [506, 199] on div "W - KB438 - [PERSON_NAME] W - CM32CA - Transit W - ADS247 - [PERSON_NAME] 2" at bounding box center [355, 123] width 711 height 180
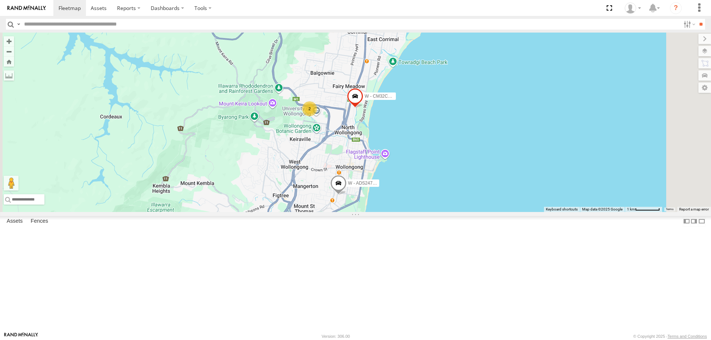
drag, startPoint x: 548, startPoint y: 166, endPoint x: 533, endPoint y: 163, distance: 15.1
click at [536, 163] on div "W - KB438 - [PERSON_NAME] W - CM32CA - Transit W - ADS247 - [PERSON_NAME] 2" at bounding box center [355, 123] width 711 height 180
